Goal: Navigation & Orientation: Find specific page/section

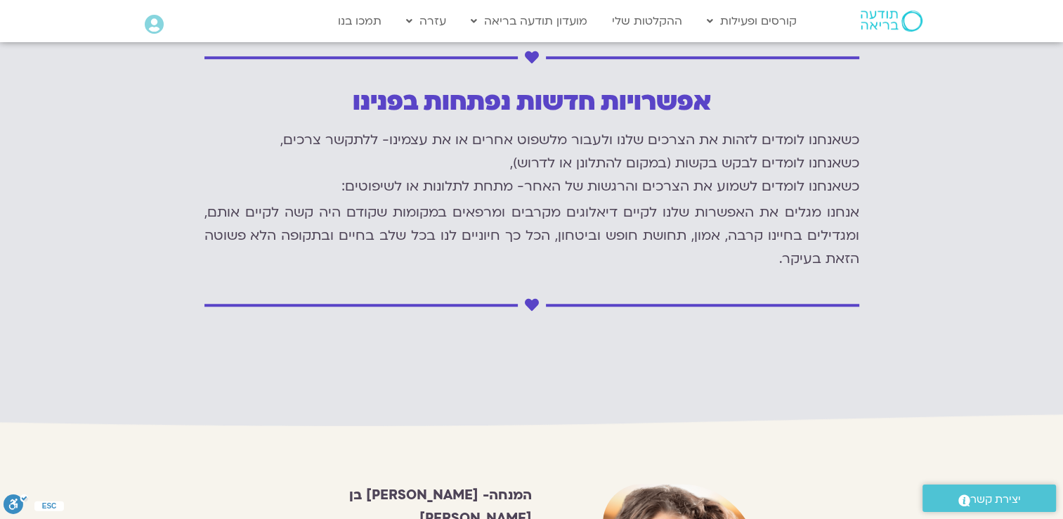
scroll to position [1069, 0]
